Goal: Transaction & Acquisition: Purchase product/service

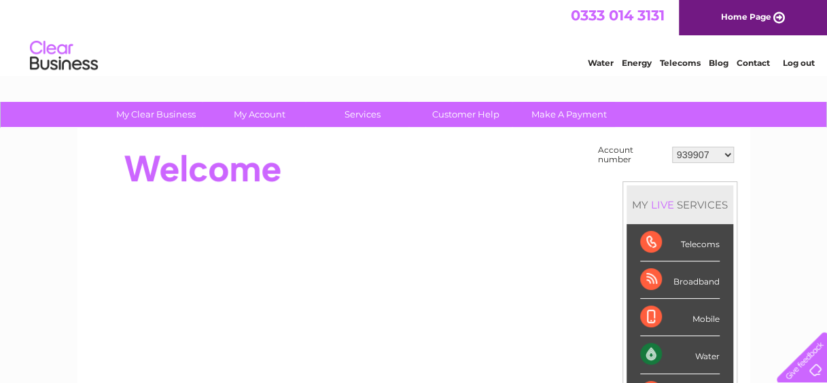
click at [721, 152] on select "939907 976406 1140459 30276649 30285037 30306828" at bounding box center [703, 155] width 62 height 16
select select "976406"
click at [672, 147] on select "939907 976406 1140459 30276649 30285037 30306828" at bounding box center [703, 155] width 62 height 16
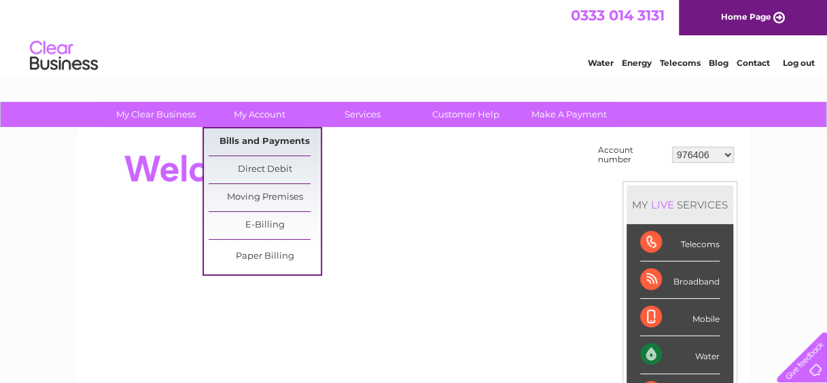
click at [262, 139] on link "Bills and Payments" at bounding box center [265, 141] width 112 height 27
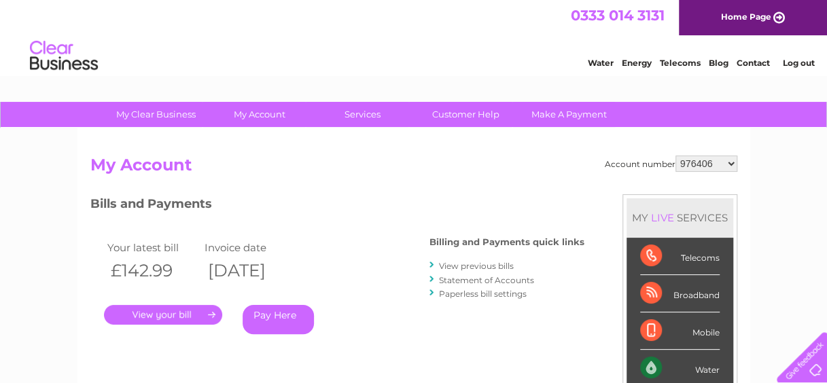
click at [266, 314] on link "Pay Here" at bounding box center [278, 319] width 71 height 29
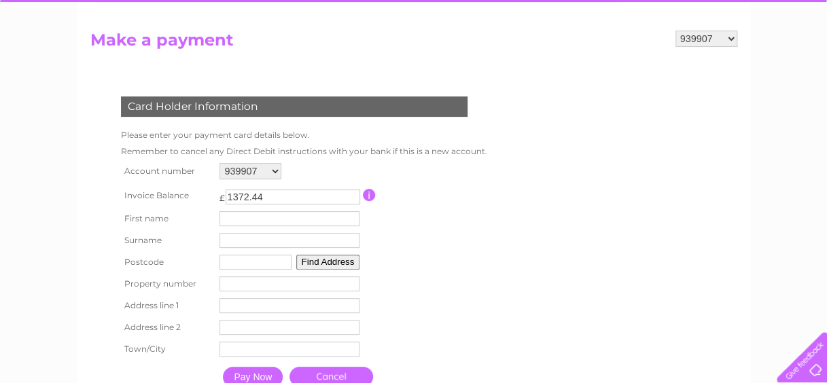
scroll to position [147, 0]
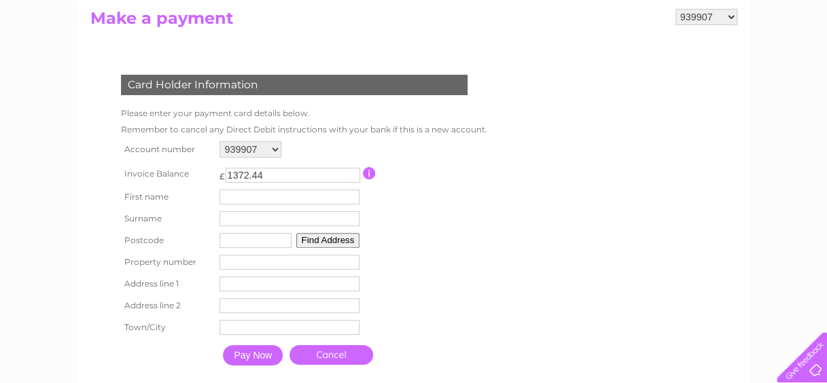
click at [274, 151] on select "939907 976406 1140459 30276649 30285037 30306828" at bounding box center [251, 149] width 62 height 16
select select "976406"
click at [220, 141] on select "939907 976406 1140459 30276649 30285037 30306828" at bounding box center [251, 149] width 62 height 16
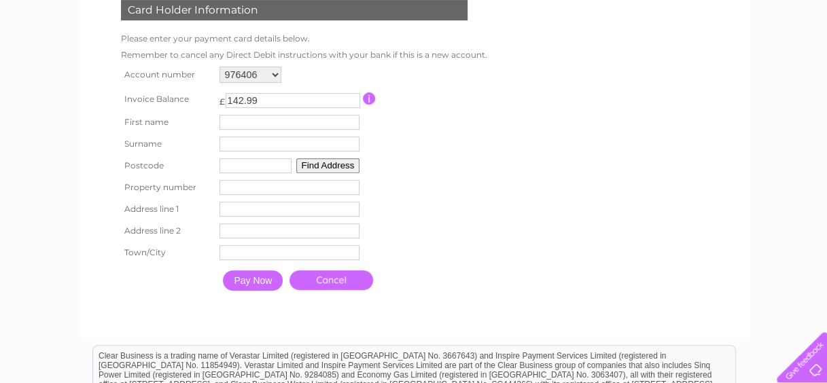
scroll to position [231, 0]
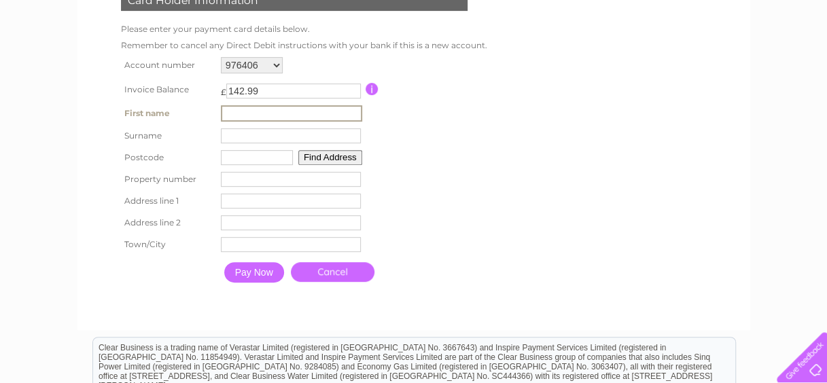
click at [244, 111] on input "text" at bounding box center [291, 113] width 141 height 16
type input "[PERSON_NAME]"
type input "G81 1BF"
type input "[STREET_ADDRESS]"
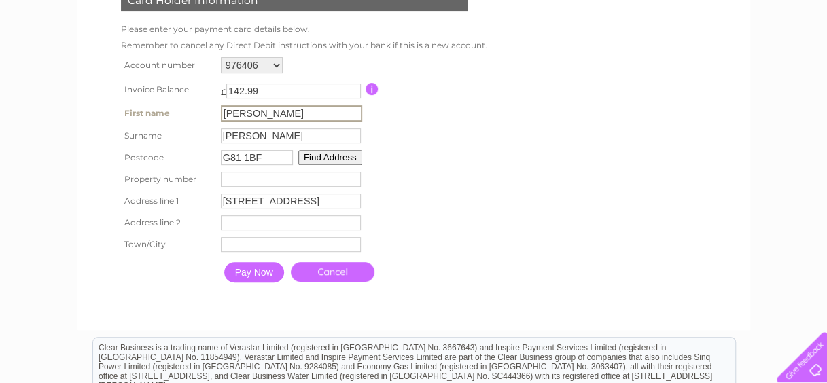
type input "Titan Enterprise"
type input "Clydebank"
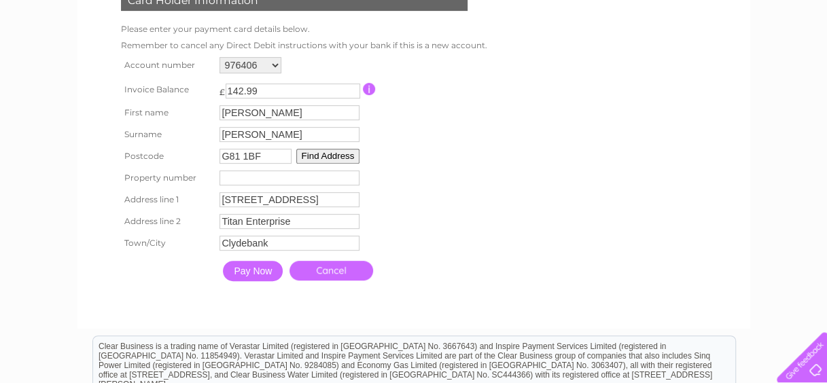
click at [271, 181] on input "number" at bounding box center [290, 178] width 140 height 15
type input "1"
click at [254, 270] on input "Pay Now" at bounding box center [253, 271] width 60 height 20
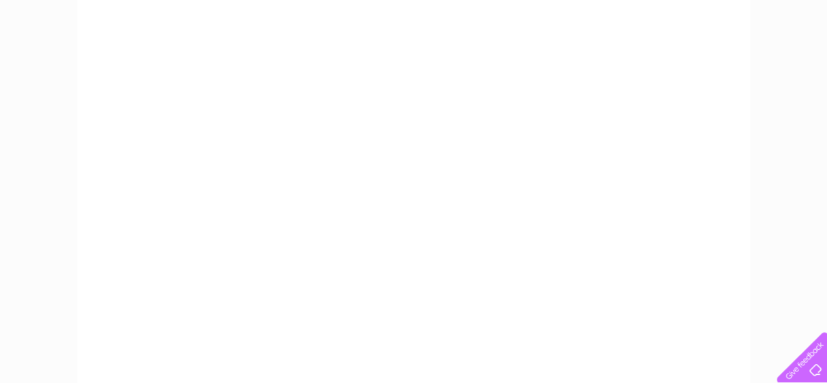
scroll to position [275, 0]
